Goal: Information Seeking & Learning: Understand process/instructions

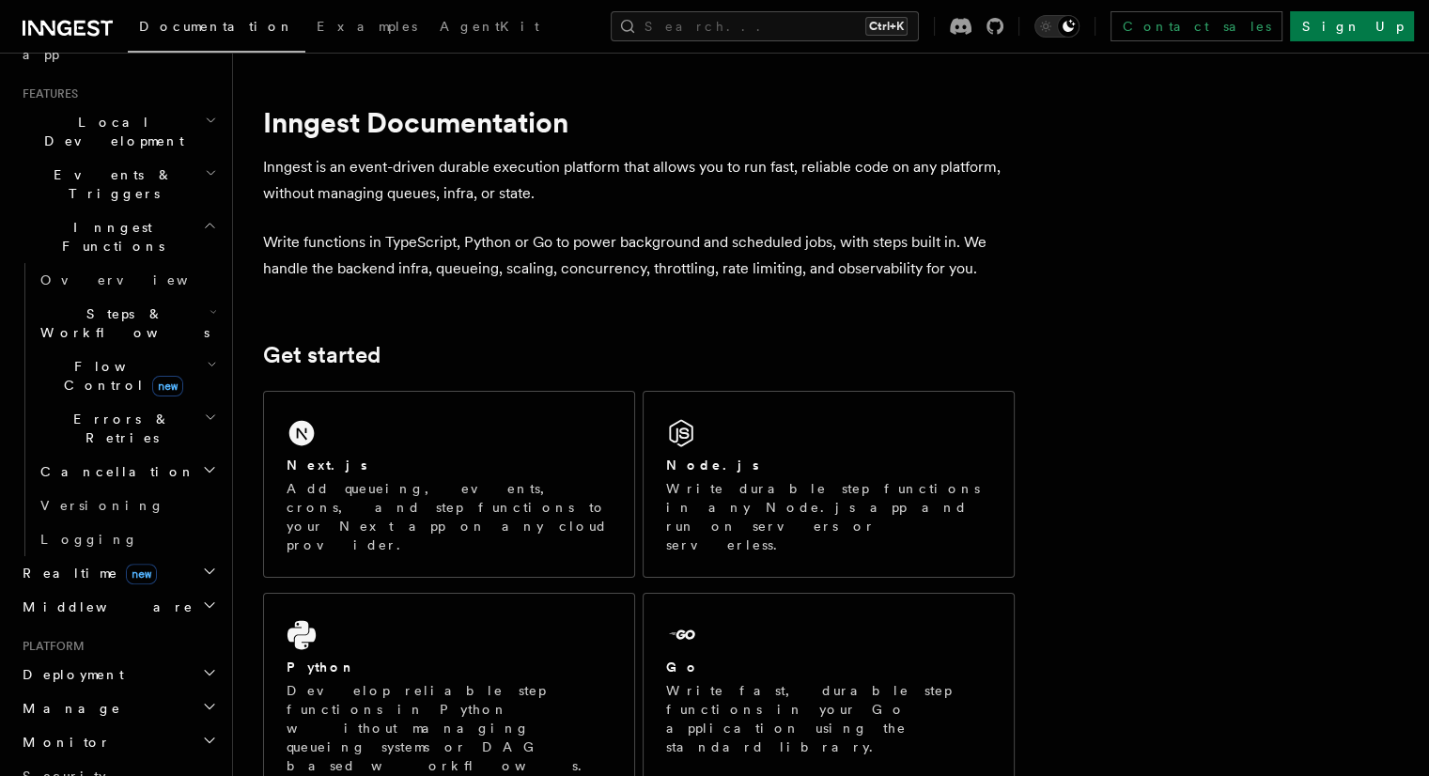
scroll to position [450, 0]
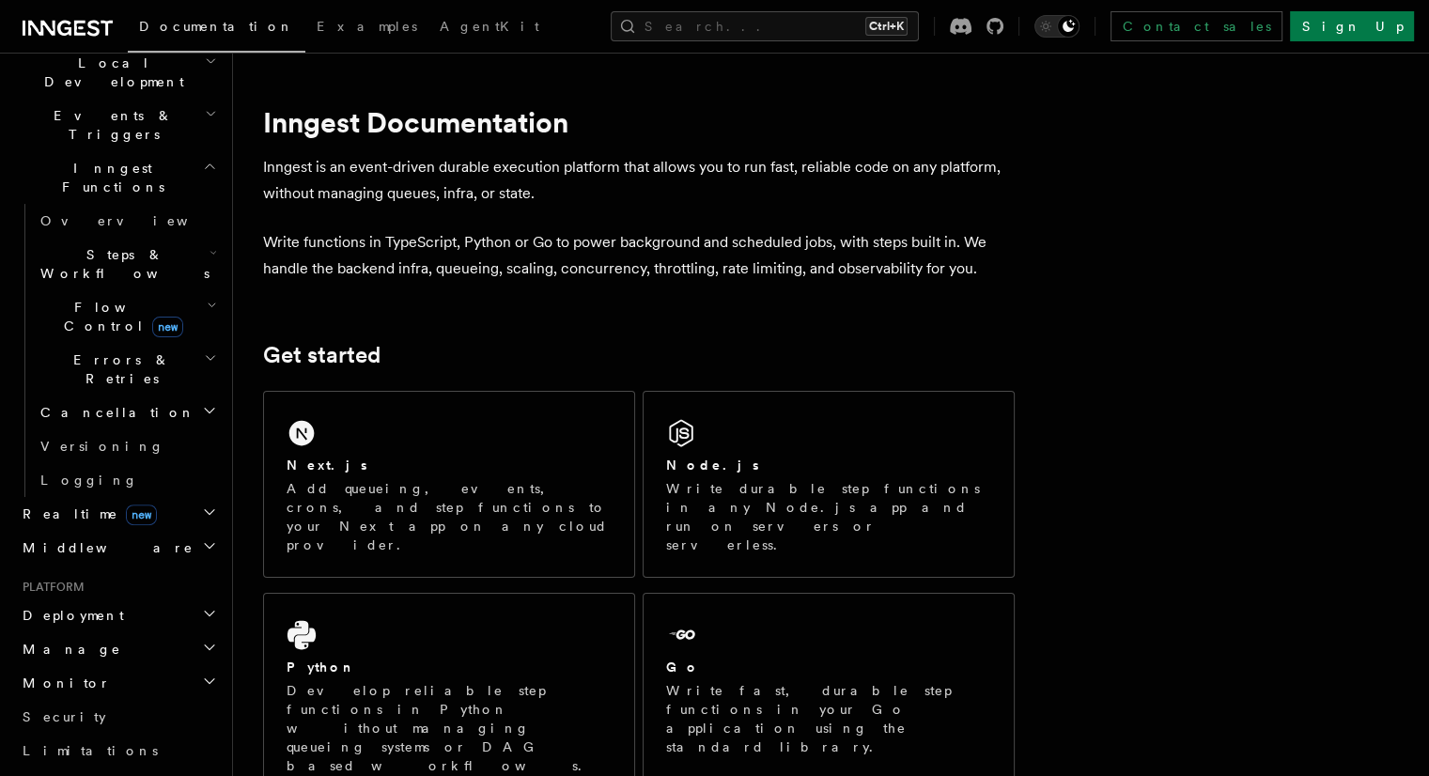
click at [109, 599] on h2 "Deployment" at bounding box center [118, 616] width 206 height 34
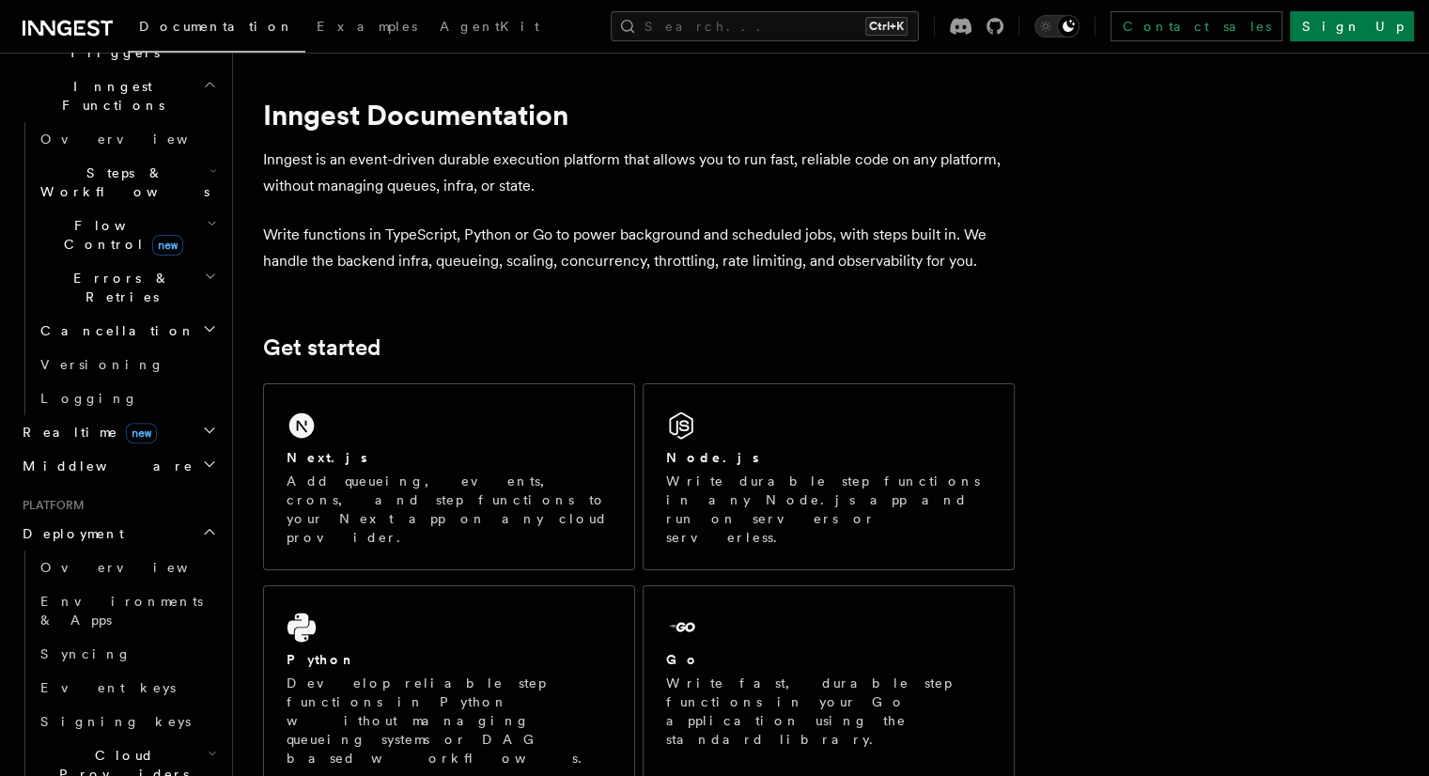
scroll to position [7, 0]
click at [131, 551] on link "Overview" at bounding box center [127, 568] width 188 height 34
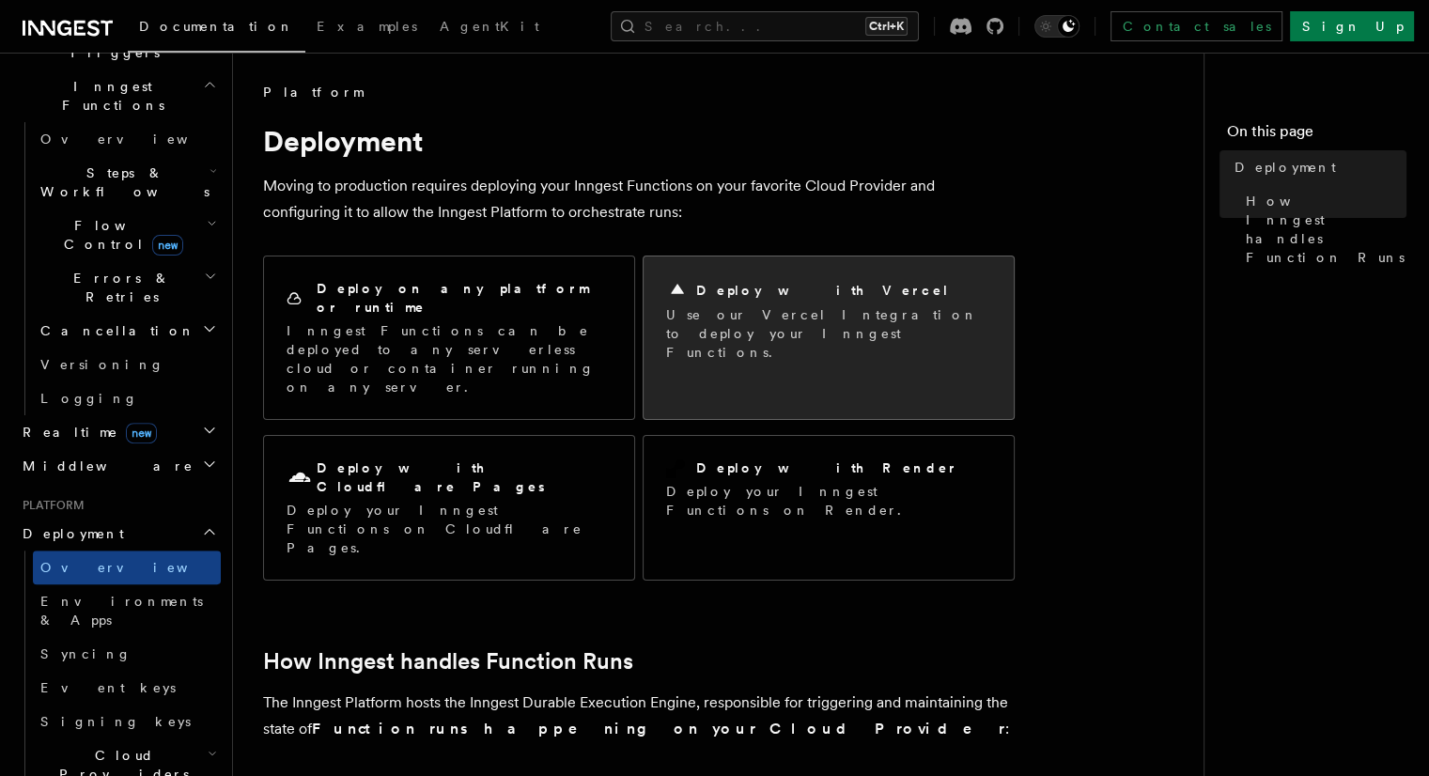
click at [853, 339] on p "Use our Vercel Integration to deploy your Inngest Functions." at bounding box center [828, 333] width 325 height 56
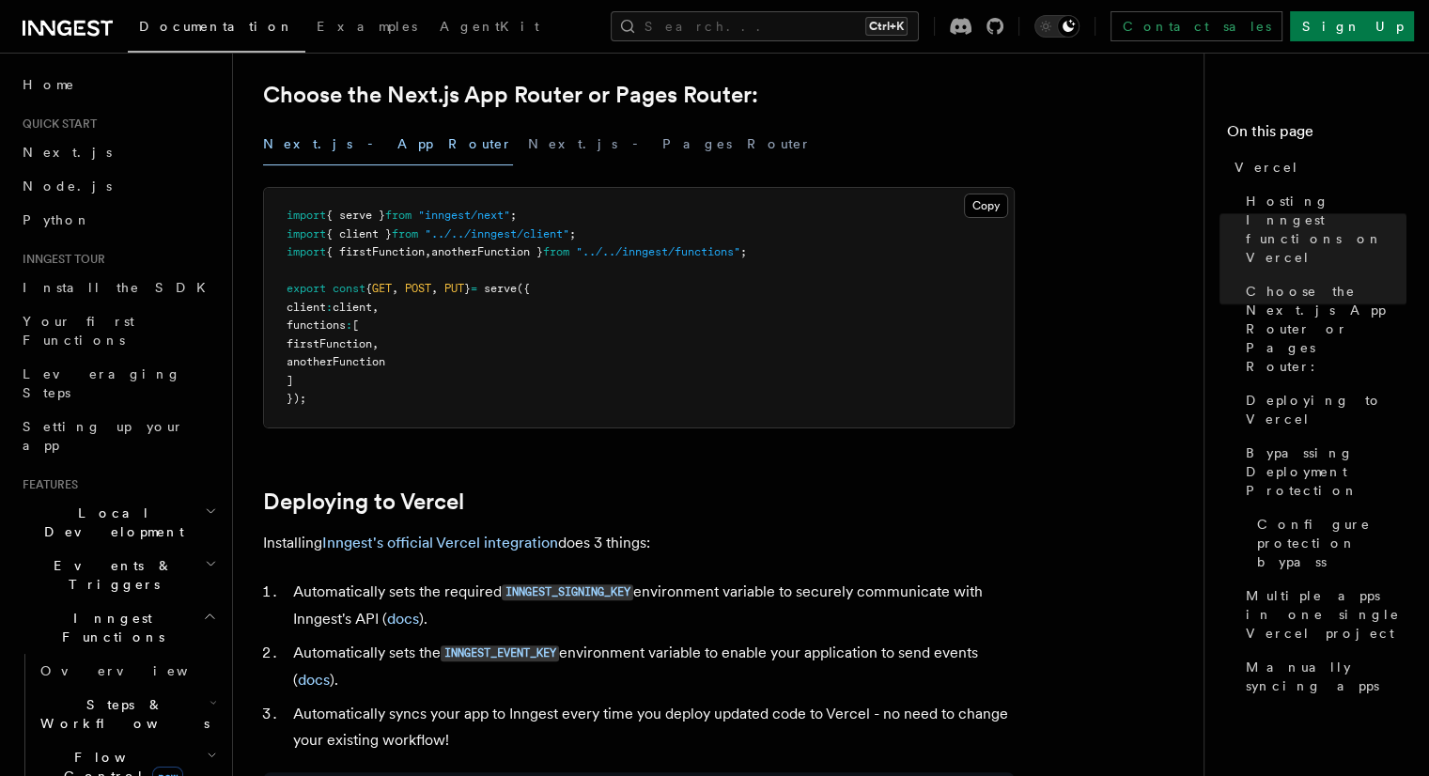
scroll to position [462, 0]
click at [434, 542] on link "Inngest's official Vercel integration" at bounding box center [440, 542] width 236 height 18
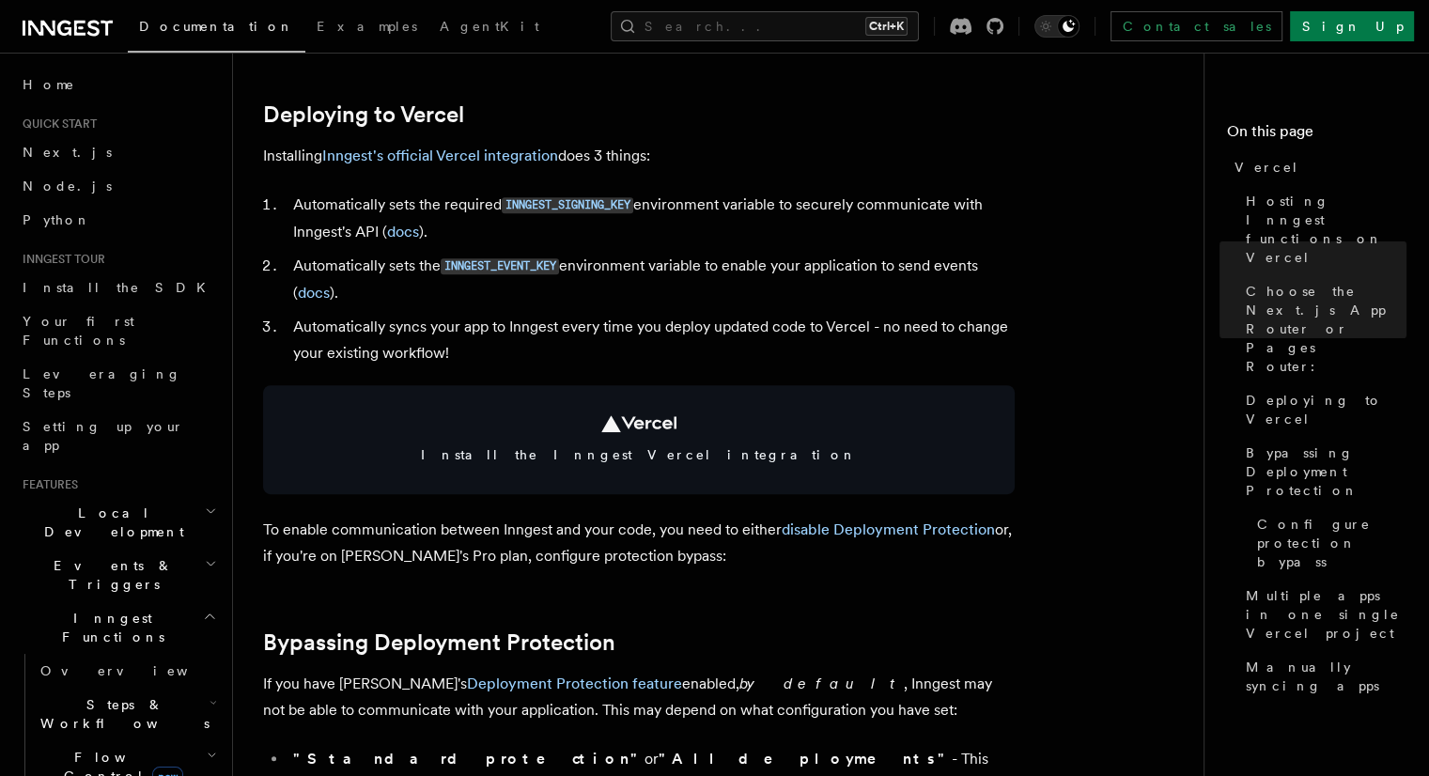
scroll to position [846, 0]
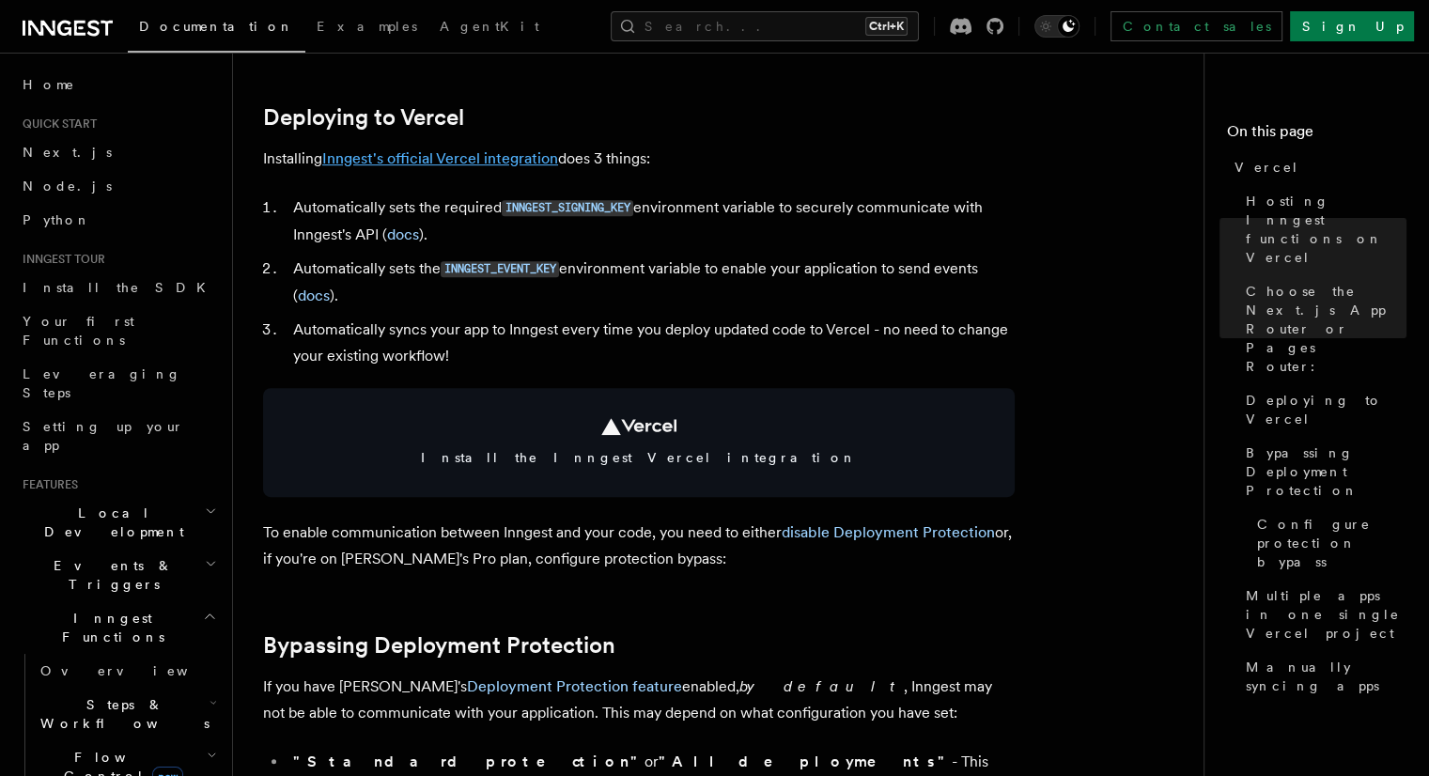
click at [420, 155] on link "Inngest's official Vercel integration" at bounding box center [440, 158] width 236 height 18
